Goal: Task Accomplishment & Management: Manage account settings

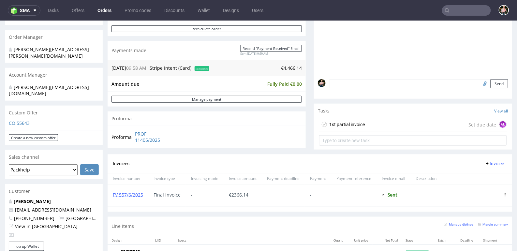
scroll to position [168, 0]
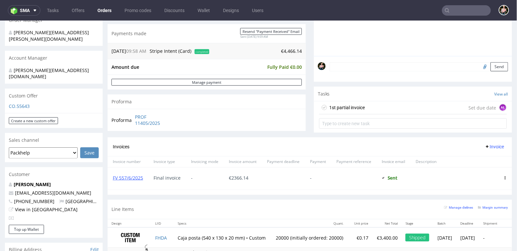
click at [362, 105] on div "1st partial invoice" at bounding box center [347, 107] width 36 height 8
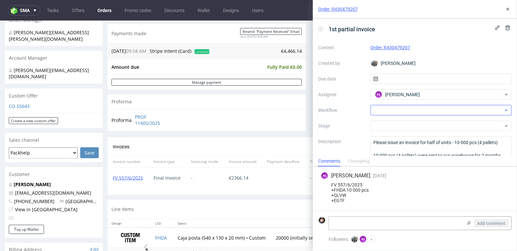
scroll to position [16, 0]
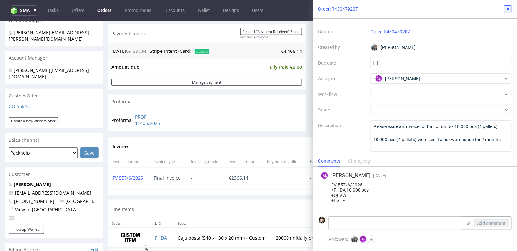
click at [507, 7] on icon at bounding box center [507, 9] width 5 height 5
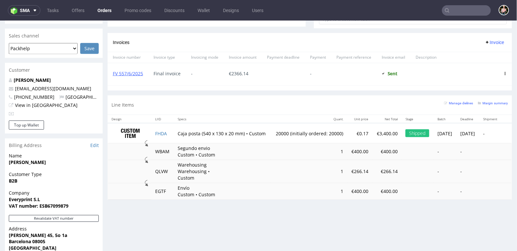
scroll to position [271, 0]
drag, startPoint x: 172, startPoint y: 133, endPoint x: 159, endPoint y: 133, distance: 13.0
click at [159, 133] on td "FHDA" at bounding box center [162, 133] width 22 height 21
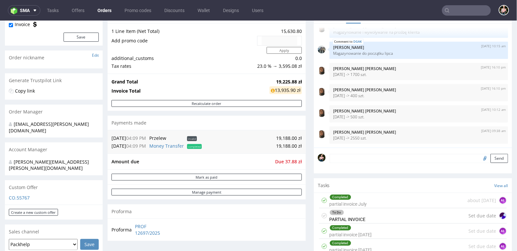
scroll to position [109, 0]
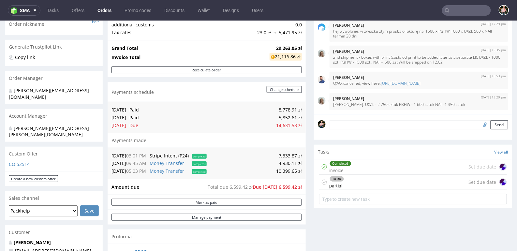
scroll to position [111, 0]
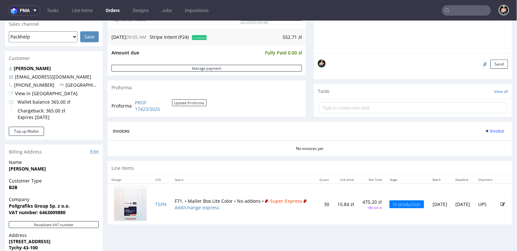
scroll to position [303, 0]
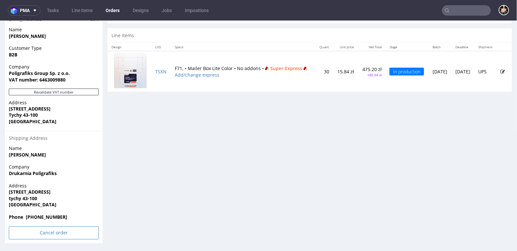
click at [44, 233] on input "Cancel order" at bounding box center [54, 232] width 90 height 13
click at [39, 213] on icon at bounding box center [40, 214] width 4 height 5
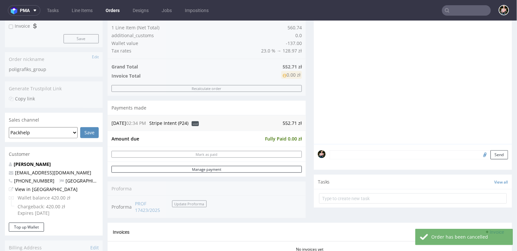
scroll to position [93, 0]
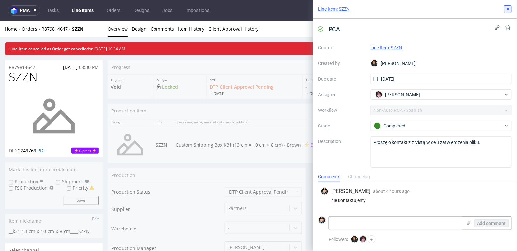
click at [509, 10] on icon at bounding box center [507, 9] width 5 height 5
